Goal: Find contact information

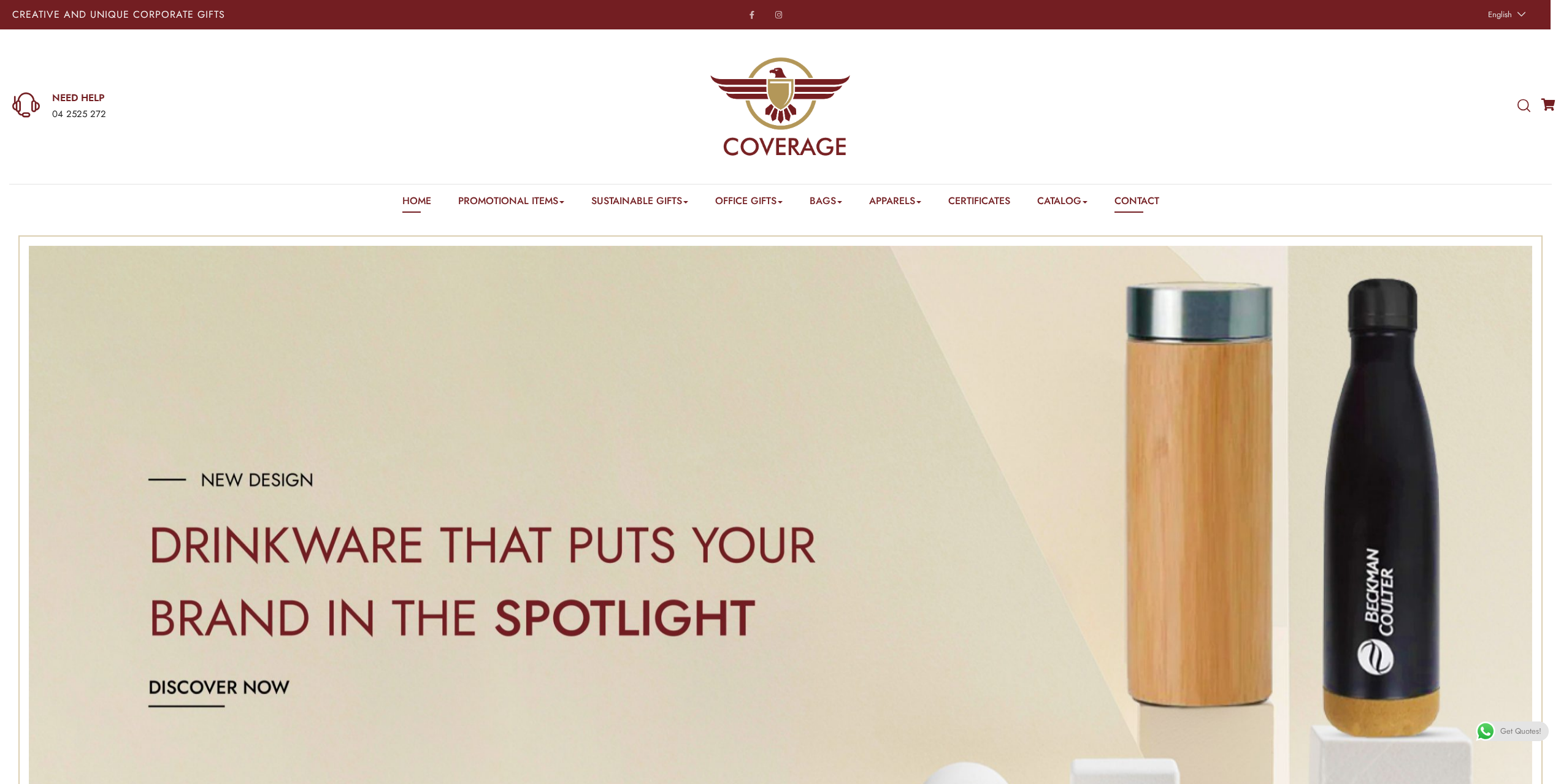
click at [1132, 200] on link "Contact" at bounding box center [1137, 203] width 45 height 19
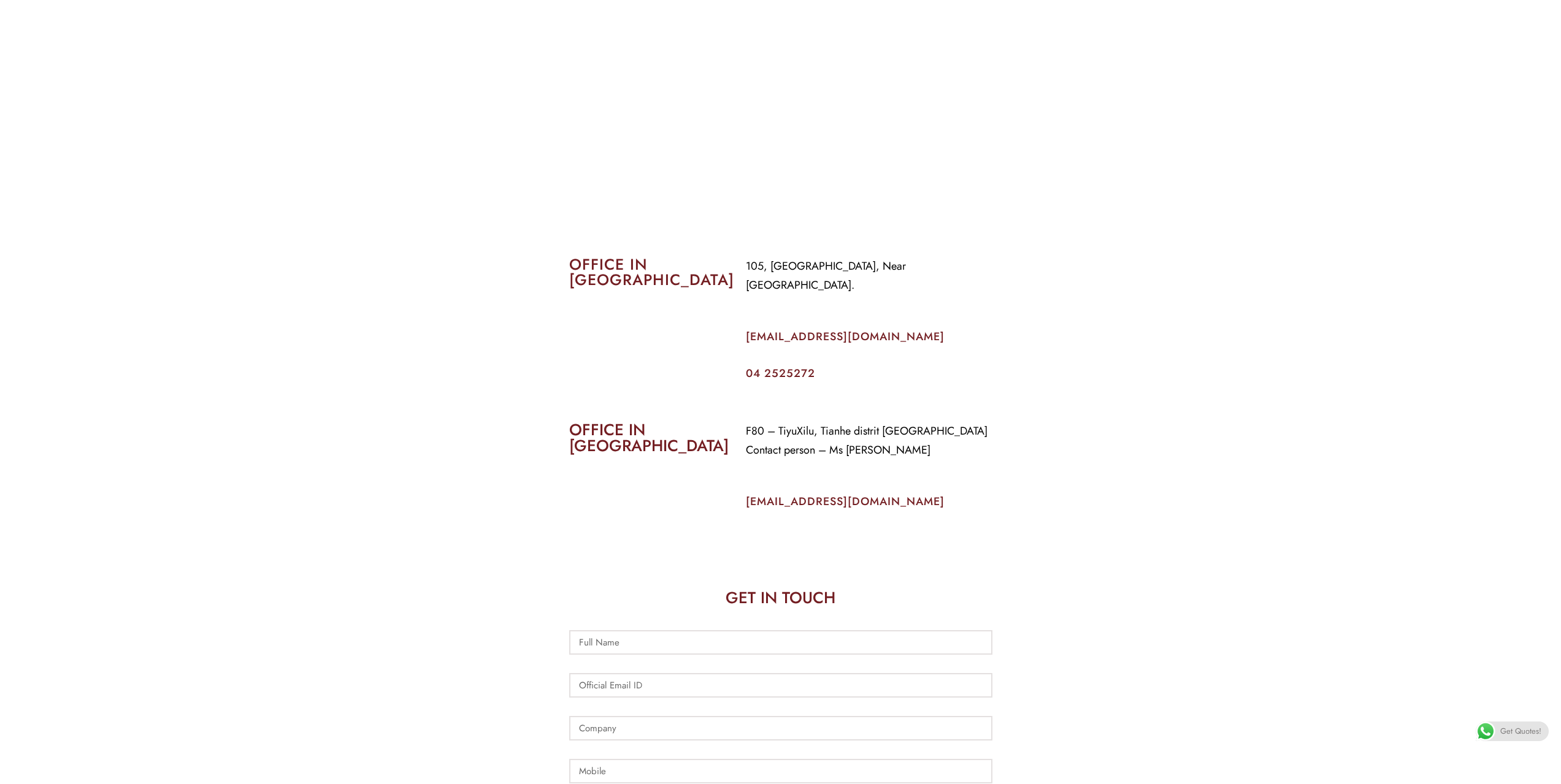
scroll to position [429, 0]
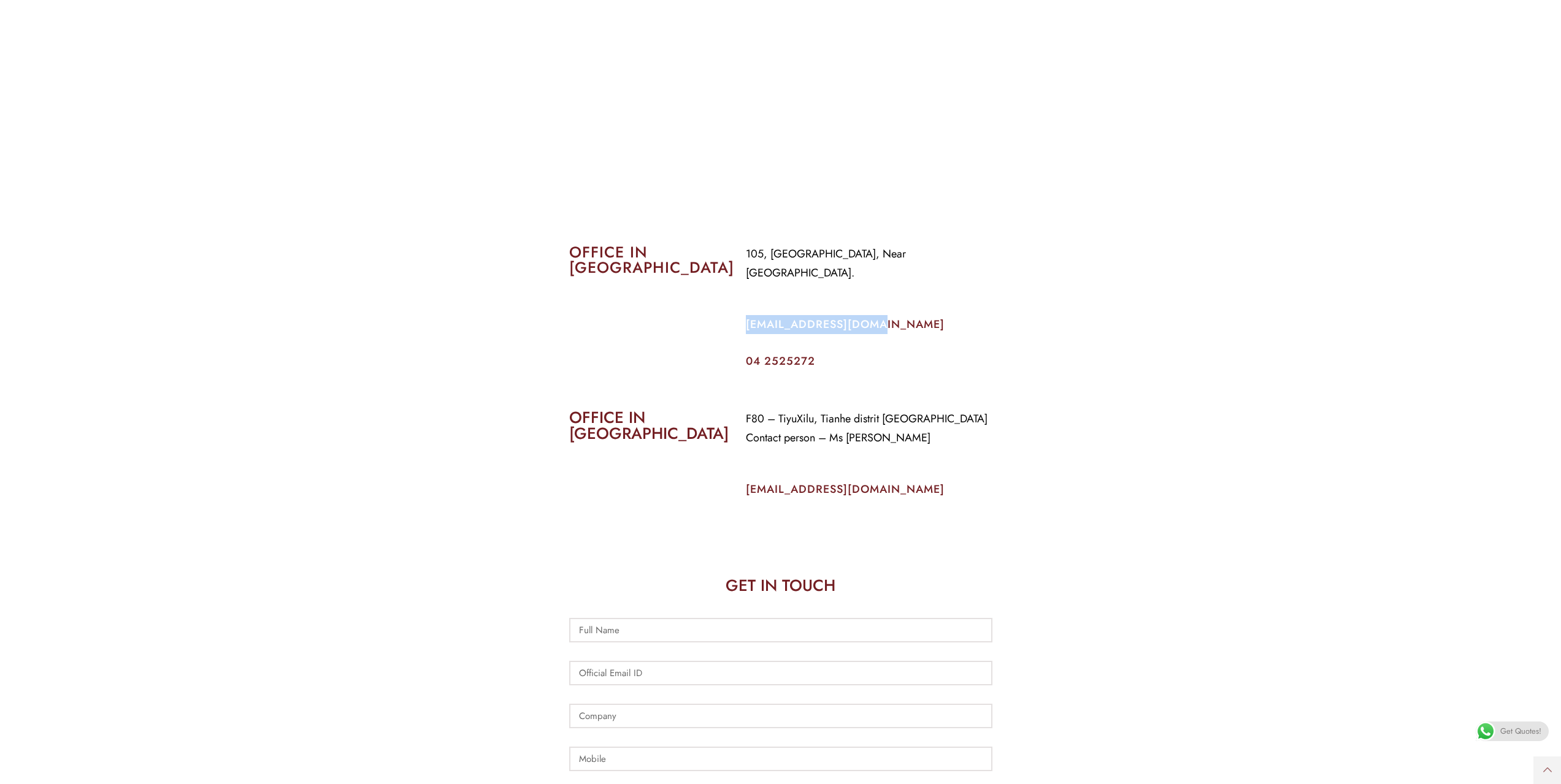
drag, startPoint x: 871, startPoint y: 305, endPoint x: 741, endPoint y: 310, distance: 130.1
click at [741, 310] on div "105, [GEOGRAPHIC_DATA], Near [GEOGRAPHIC_DATA]. [EMAIL_ADDRESS][DOMAIN_NAME] 04…" at bounding box center [869, 305] width 265 height 140
copy link "[EMAIL_ADDRESS][DOMAIN_NAME]"
